Goal: Information Seeking & Learning: Find specific fact

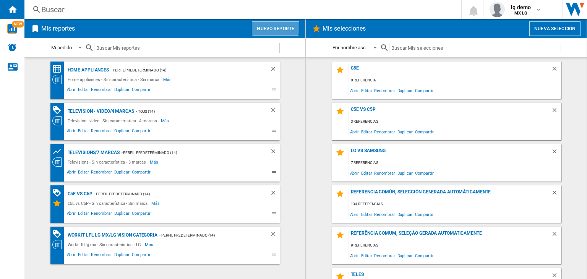
click at [265, 24] on button "Nuevo reporte" at bounding box center [275, 28] width 47 height 15
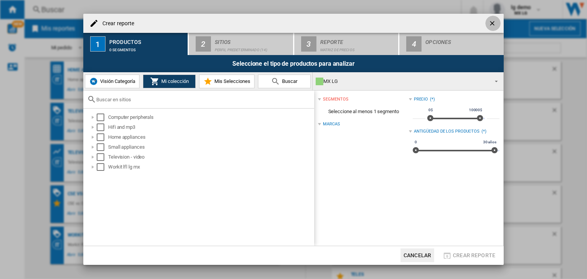
click at [496, 23] on ng-md-icon "getI18NText('BUTTONS.CLOSE_DIALOG')" at bounding box center [493, 23] width 9 height 9
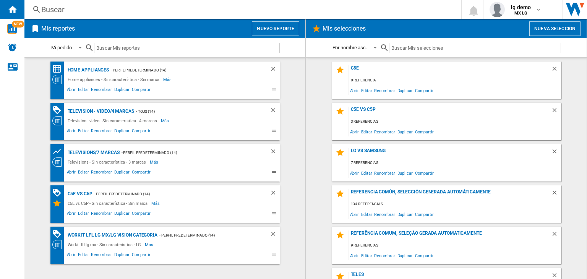
click at [218, 10] on div "Buscar" at bounding box center [241, 9] width 400 height 11
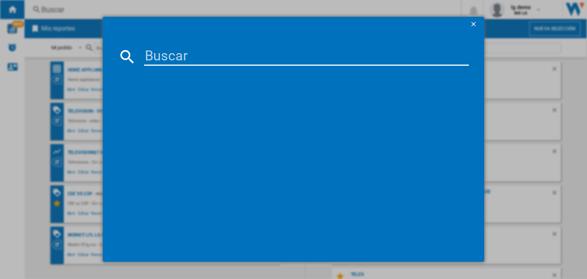
click at [258, 50] on input at bounding box center [306, 56] width 325 height 18
paste input "LG 55UA7500PSA BLACK 55""
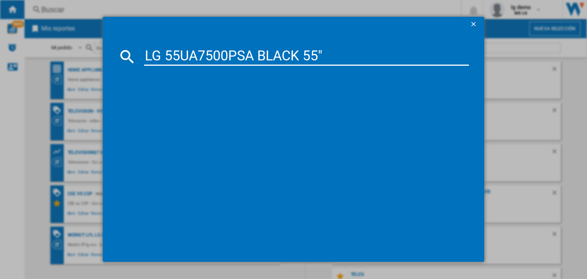
type input "LG 55UA7500PSA BLACK 55""
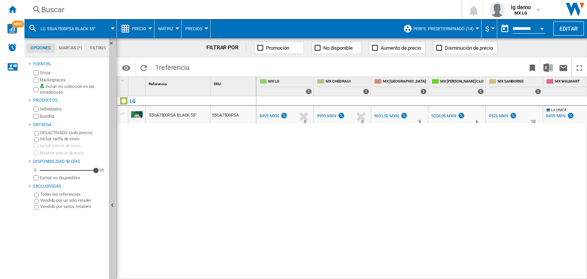
click at [273, 114] on div "8499 MXN" at bounding box center [269, 116] width 19 height 5
